Goal: Entertainment & Leisure: Consume media (video, audio)

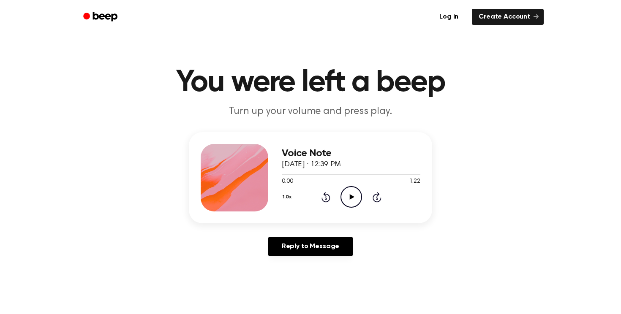
click at [352, 192] on icon "Play Audio" at bounding box center [352, 197] width 22 height 22
click at [352, 199] on icon "Play Audio" at bounding box center [352, 197] width 22 height 22
click at [354, 196] on icon "Play Audio" at bounding box center [352, 197] width 22 height 22
click at [354, 200] on icon "Play Audio" at bounding box center [352, 197] width 22 height 22
click at [349, 194] on icon "Play Audio" at bounding box center [352, 197] width 22 height 22
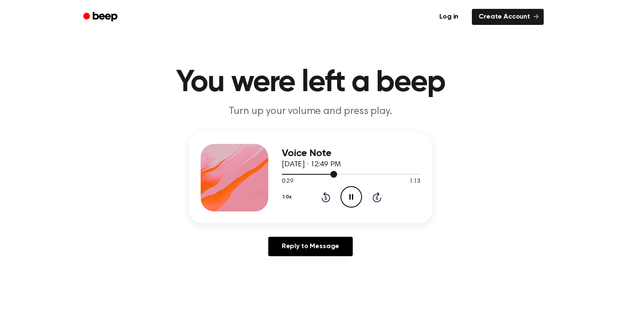
click at [320, 176] on div at bounding box center [351, 174] width 139 height 7
click at [296, 177] on div at bounding box center [351, 174] width 139 height 7
click at [353, 200] on icon at bounding box center [352, 196] width 4 height 5
click at [353, 200] on icon "Play Audio" at bounding box center [352, 197] width 22 height 22
click at [304, 175] on div at bounding box center [351, 174] width 139 height 7
